Goal: Information Seeking & Learning: Check status

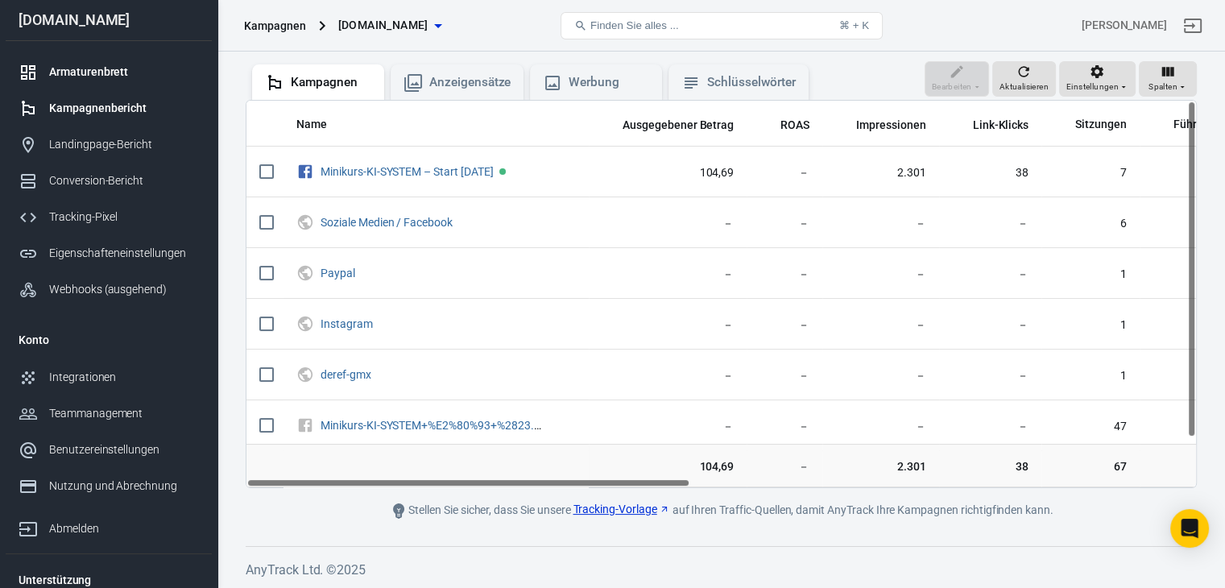
click at [76, 72] on font "Armaturenbrett" at bounding box center [88, 71] width 79 height 13
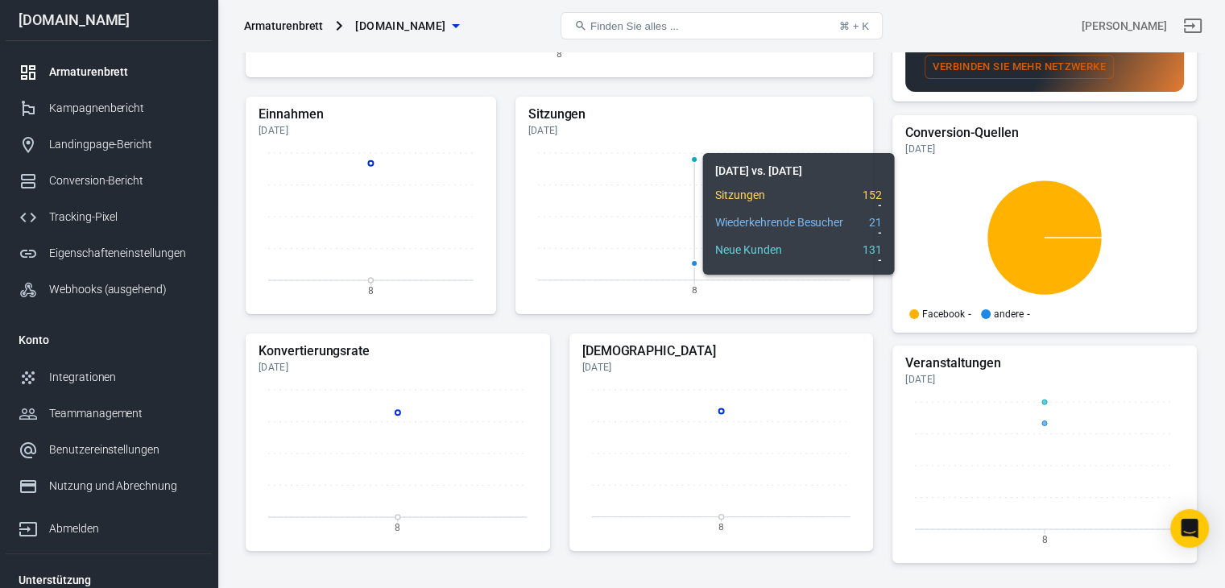
scroll to position [528, 0]
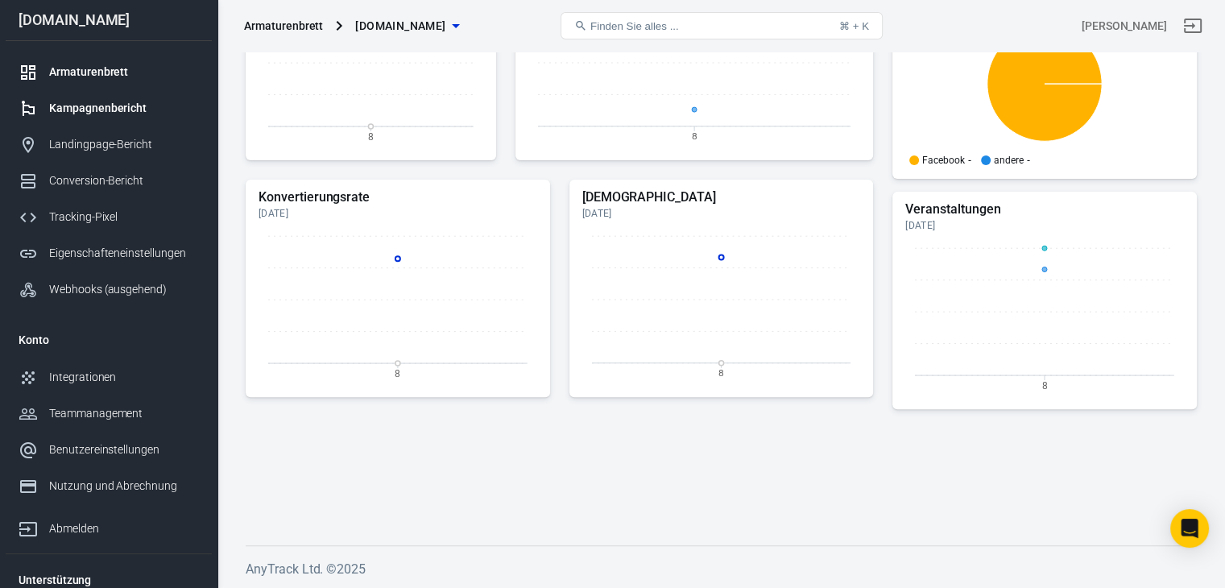
click at [113, 101] on font "Kampagnenbericht" at bounding box center [97, 107] width 97 height 13
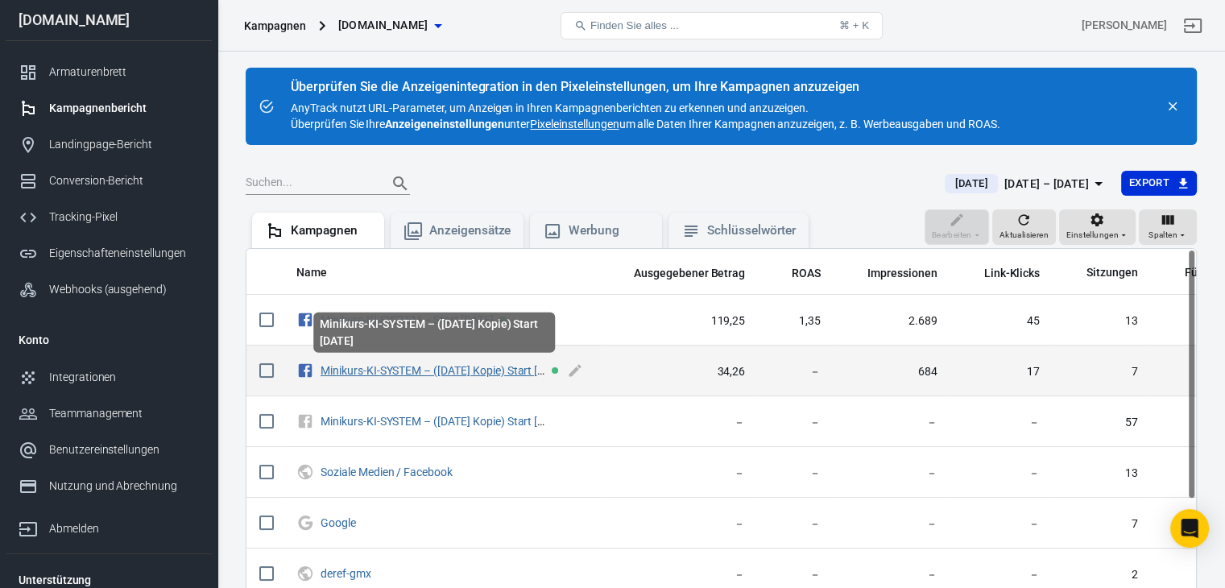
click at [336, 370] on font "Minikurs-KI-SYSTEM – ([DATE] Kopie) Start [DATE]" at bounding box center [443, 370] width 246 height 13
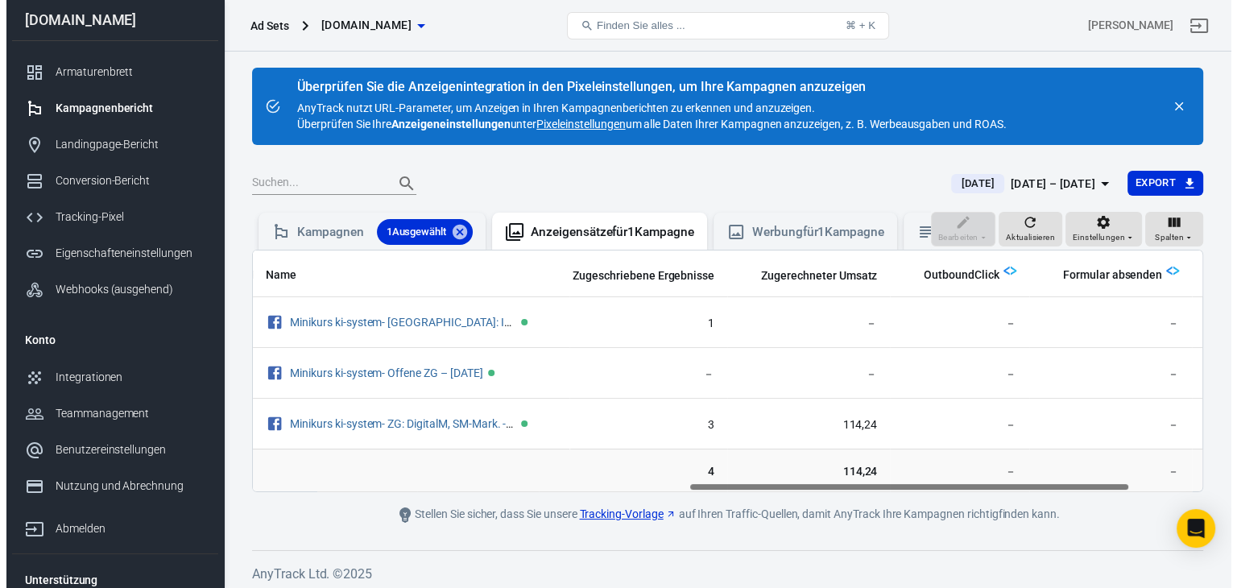
scroll to position [0, 936]
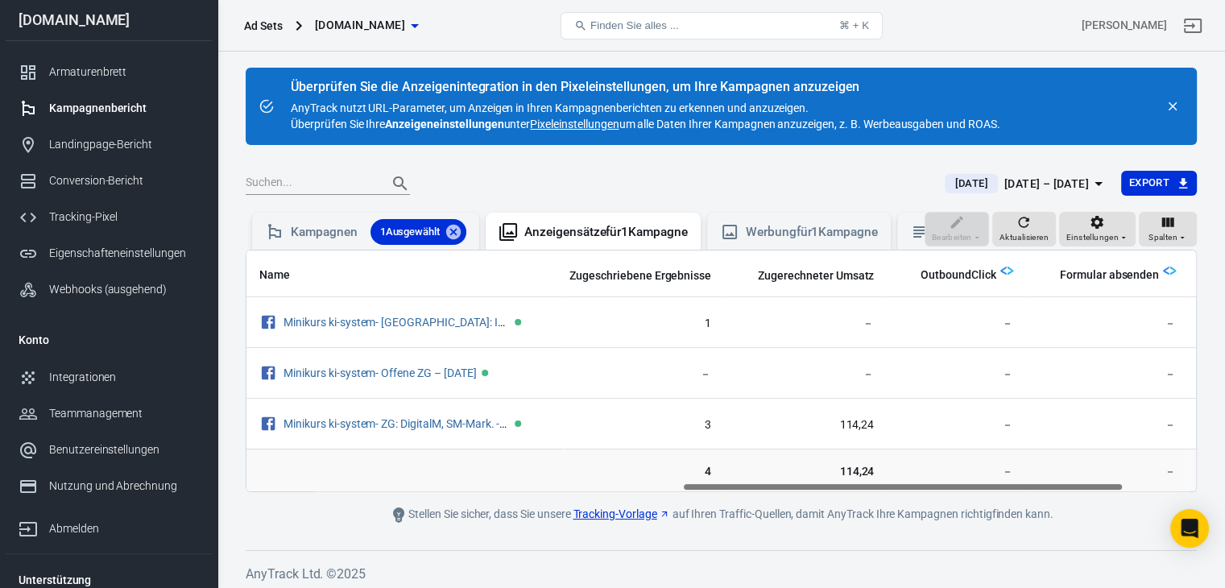
drag, startPoint x: 463, startPoint y: 498, endPoint x: 899, endPoint y: 510, distance: 436.5
click at [899, 510] on main "Überprüfen Sie die Anzeigenintegration in den Pixeleinstellungen, um Ihre Kampa…" at bounding box center [721, 296] width 951 height 456
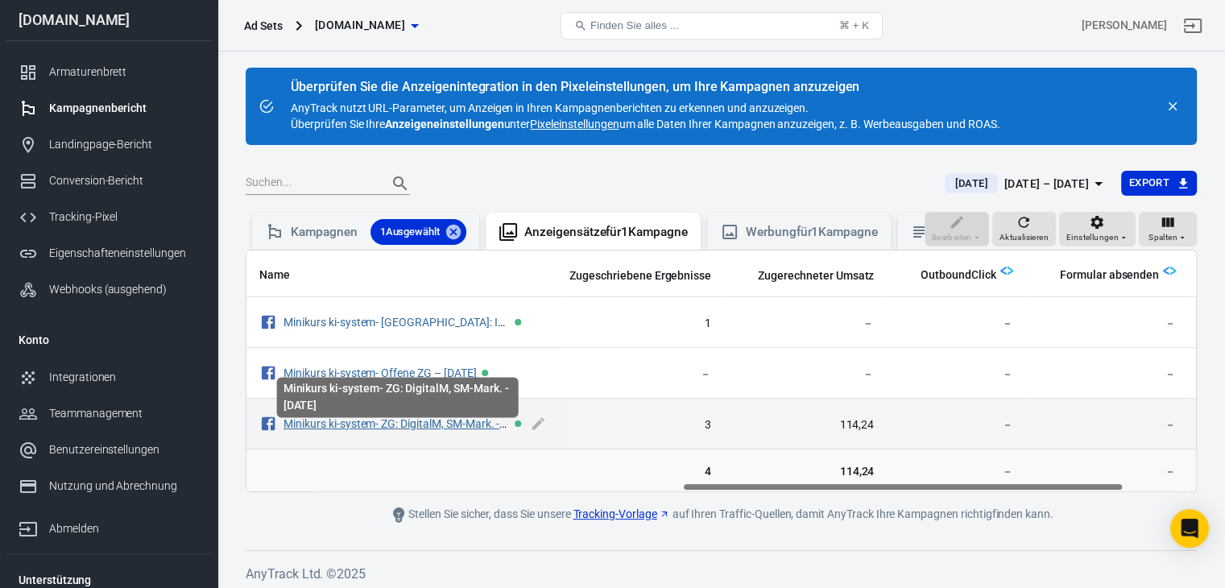
click at [454, 430] on font "Minikurs ki-system- ZG: DigitalM, SM-Mark. - [DATE]" at bounding box center [408, 423] width 251 height 13
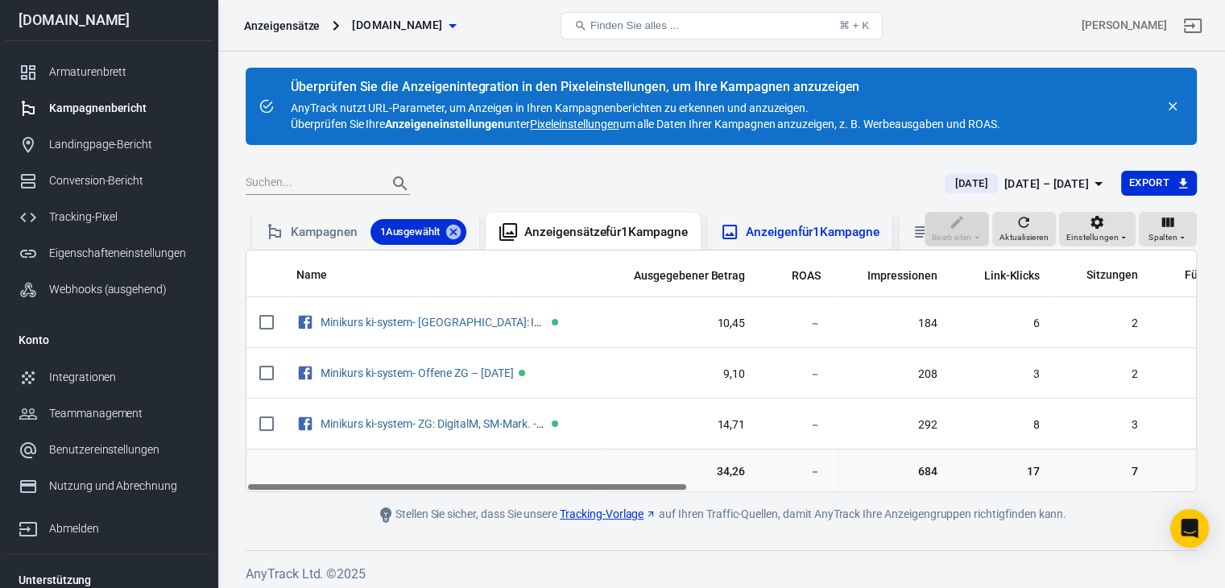
click at [803, 233] on font "für" at bounding box center [804, 232] width 15 height 14
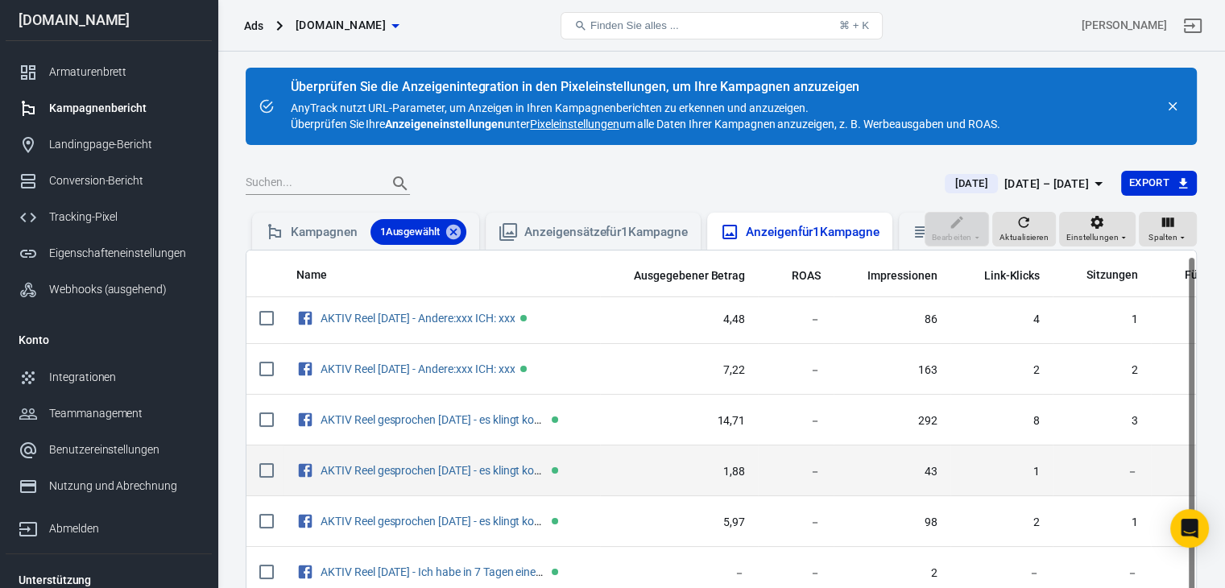
scroll to position [6, 0]
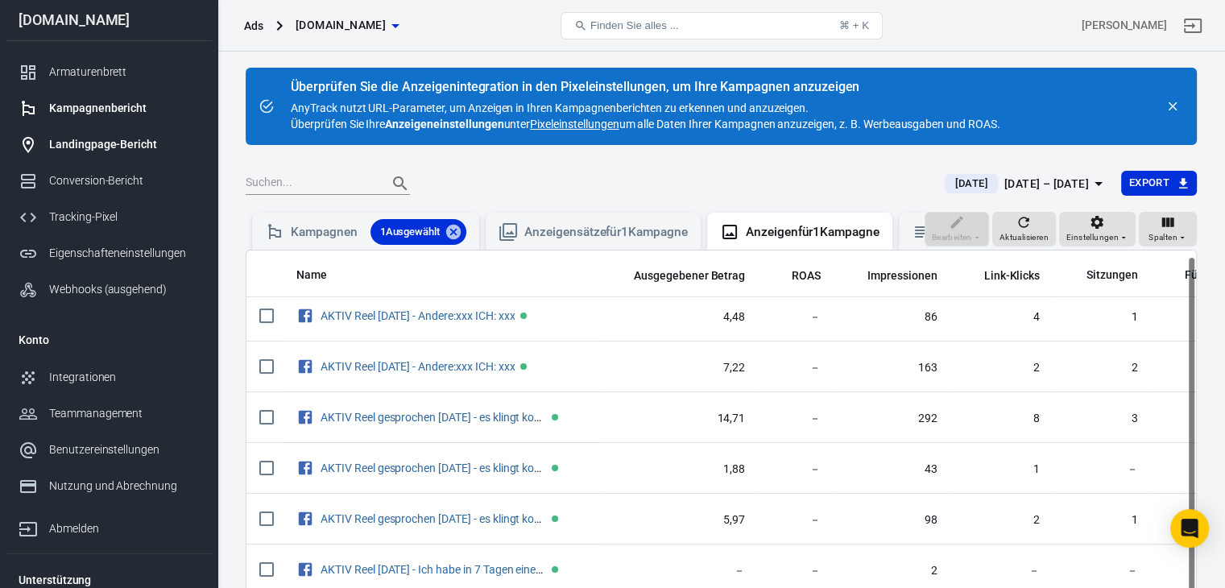
click at [92, 148] on font "Landingpage-Bericht" at bounding box center [103, 144] width 108 height 13
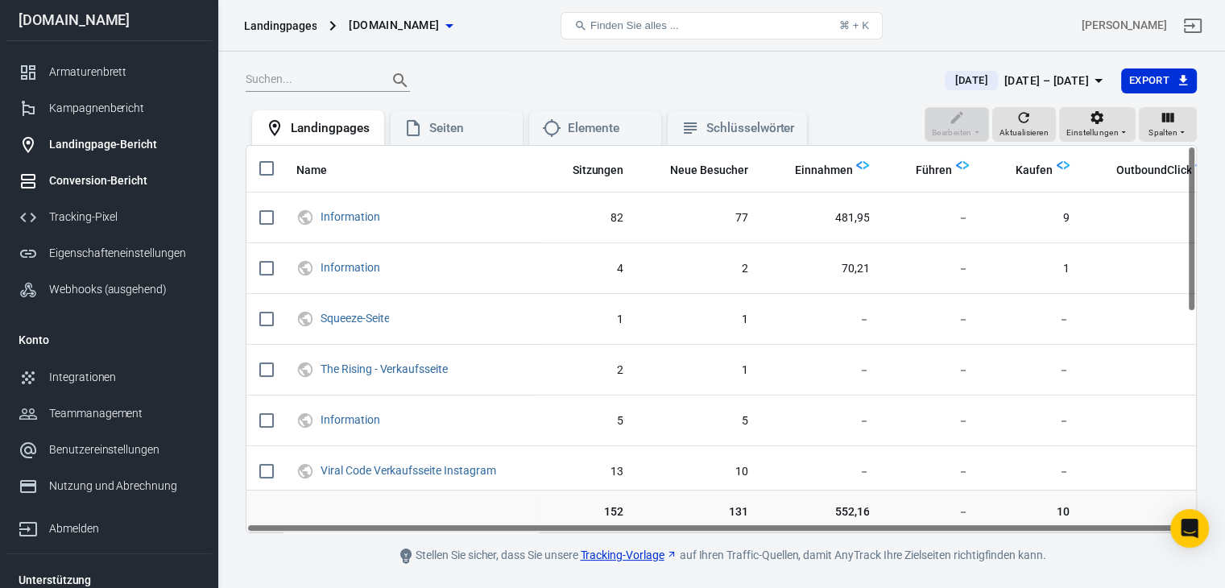
click at [90, 184] on font "Conversion-Bericht" at bounding box center [98, 180] width 98 height 13
